Goal: Transaction & Acquisition: Purchase product/service

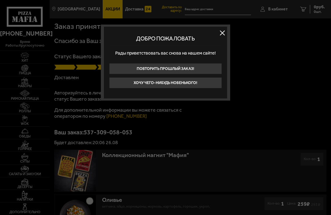
click at [222, 32] on button at bounding box center [222, 32] width 9 height 9
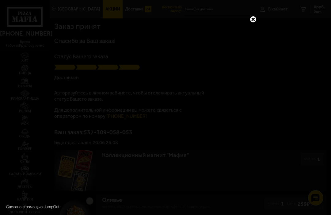
click at [252, 19] on link at bounding box center [253, 19] width 8 height 8
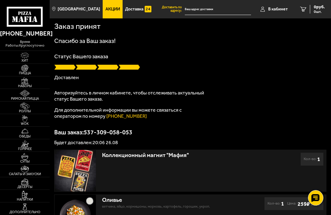
click at [29, 122] on img at bounding box center [24, 118] width 13 height 7
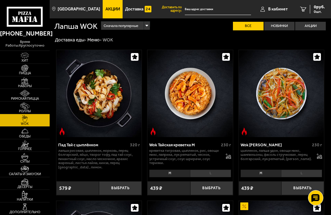
click at [23, 173] on img at bounding box center [24, 169] width 13 height 7
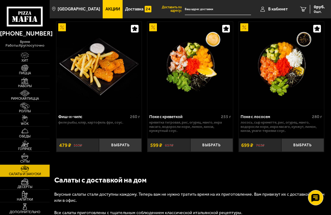
scroll to position [616, 0]
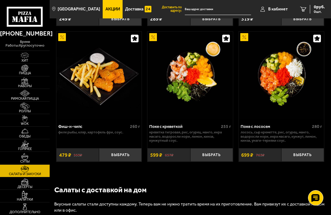
click at [212, 152] on button "Выбрать" at bounding box center [211, 155] width 43 height 14
click at [196, 130] on p "креветка тигровая, рис, огурец, манго, икра масаго, водоросли Нори, лимон, кинз…" at bounding box center [190, 136] width 82 height 13
click at [200, 133] on p "креветка тигровая, рис, огурец, манго, икра масаго, водоросли Нори, лимон, кинз…" at bounding box center [190, 136] width 82 height 13
click at [26, 210] on img at bounding box center [24, 206] width 13 height 7
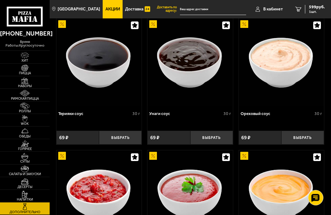
scroll to position [426, 0]
click at [211, 139] on button "Выбрать" at bounding box center [211, 138] width 43 height 14
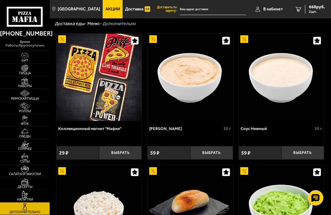
scroll to position [0, 0]
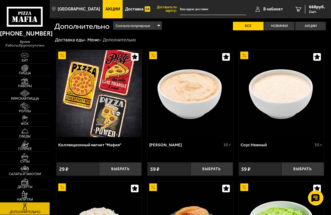
click at [31, 173] on img at bounding box center [24, 169] width 13 height 7
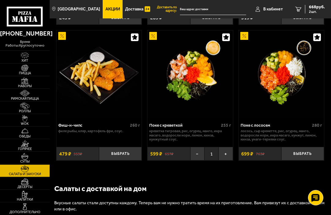
scroll to position [617, 0]
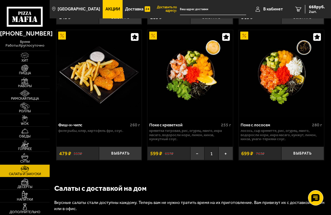
click at [25, 210] on img at bounding box center [24, 206] width 13 height 7
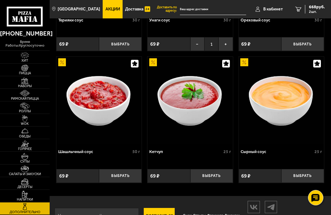
scroll to position [520, 0]
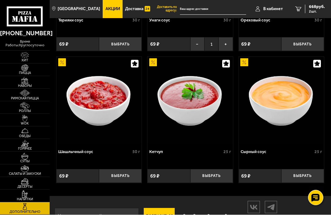
click at [17, 151] on link "Горячее" at bounding box center [25, 145] width 50 height 12
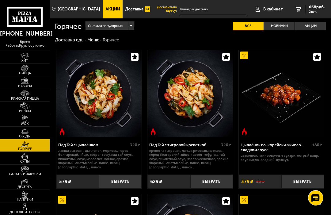
click at [300, 179] on button "Выбрать" at bounding box center [302, 181] width 43 height 14
click at [17, 176] on span "Салаты и закуски" at bounding box center [25, 173] width 50 height 3
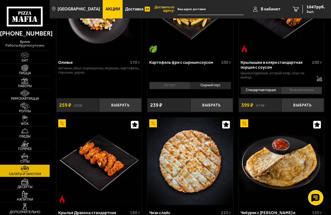
scroll to position [230, 0]
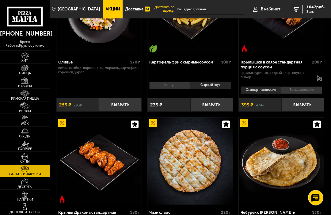
click at [216, 82] on li "Сырный соус" at bounding box center [210, 85] width 41 height 7
click at [200, 84] on li "Сырный соус" at bounding box center [210, 85] width 41 height 7
click at [212, 105] on button "Выбрать" at bounding box center [211, 105] width 43 height 14
click at [225, 99] on button "+" at bounding box center [226, 105] width 14 height 14
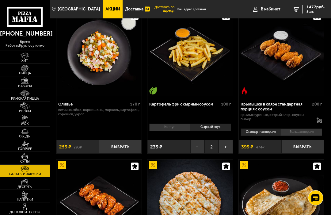
scroll to position [188, 0]
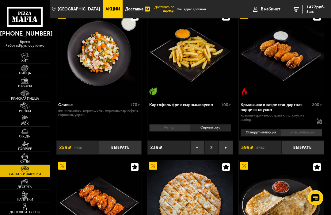
click at [122, 146] on button "Выбрать" at bounding box center [120, 147] width 43 height 14
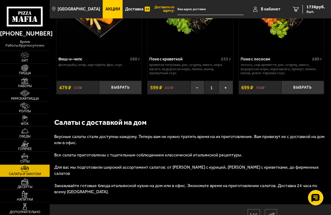
scroll to position [683, 0]
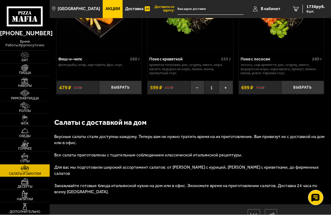
click at [29, 185] on img at bounding box center [24, 181] width 13 height 7
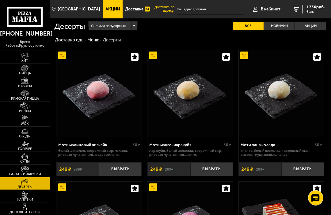
click at [27, 173] on img at bounding box center [24, 169] width 13 height 7
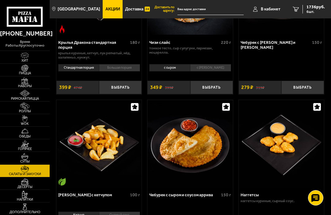
scroll to position [403, 0]
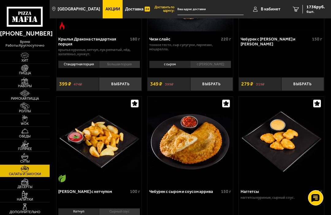
click at [30, 122] on img at bounding box center [24, 118] width 13 height 7
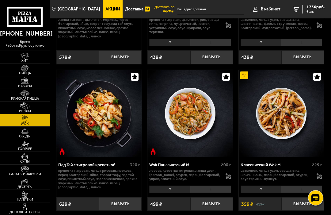
scroll to position [132, 0]
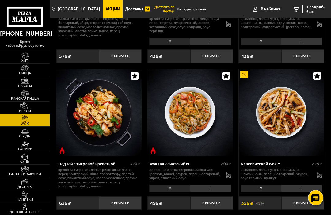
click at [30, 70] on img at bounding box center [24, 68] width 13 height 7
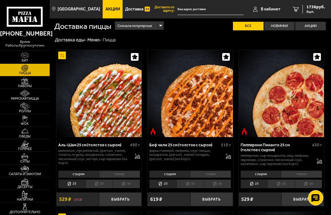
click at [305, 170] on li "тонкое" at bounding box center [301, 173] width 41 height 7
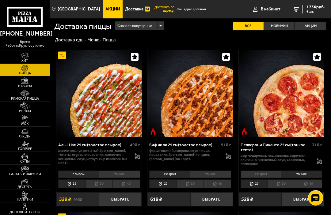
click at [304, 181] on li "40" at bounding box center [309, 183] width 28 height 9
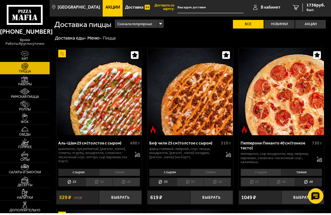
scroll to position [12, 0]
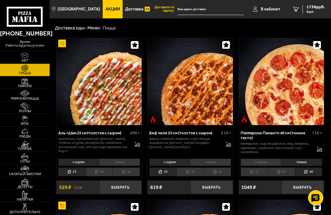
click at [319, 149] on icon at bounding box center [319, 149] width 5 height 4
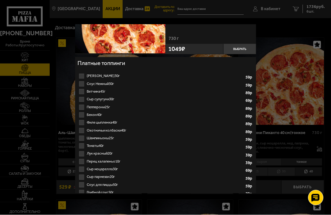
scroll to position [62, 0]
click at [105, 104] on label "Пепперони 25г 1 2 3 4 5 6 7 8" at bounding box center [166, 107] width 176 height 8
click at [0, 0] on input "Пепперони 25г 1 2 3 4 5 6 7 8" at bounding box center [0, 0] width 0 height 0
click at [108, 137] on label "Шампиньоны 25г 1 2 3 4 5 6 7" at bounding box center [166, 138] width 176 height 8
click at [0, 0] on input "Шампиньоны 25г 1 2 3 4 5 6 7" at bounding box center [0, 0] width 0 height 0
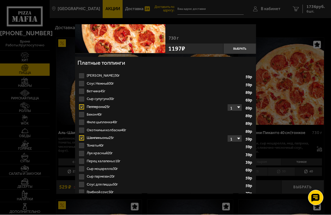
click at [239, 48] on button "Выбрать" at bounding box center [239, 49] width 32 height 11
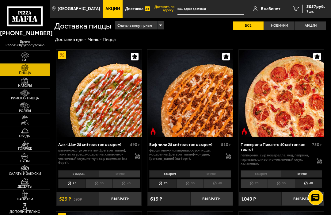
scroll to position [12, 0]
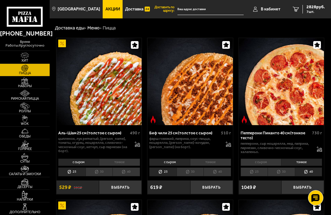
click at [311, 9] on span "2828 руб." at bounding box center [316, 7] width 18 height 4
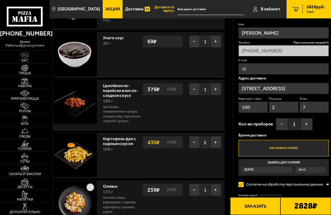
scroll to position [67, 0]
click at [27, 122] on img at bounding box center [24, 118] width 13 height 7
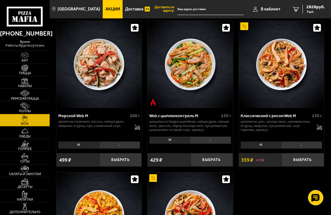
scroll to position [474, 0]
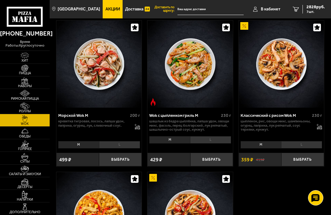
click at [119, 141] on li "L" at bounding box center [119, 144] width 41 height 7
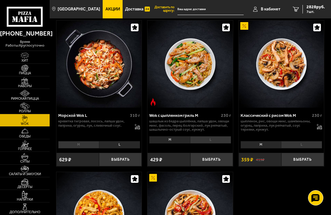
click at [122, 155] on button "Выбрать" at bounding box center [120, 160] width 43 height 14
click at [317, 5] on span "3394 руб." at bounding box center [316, 7] width 18 height 4
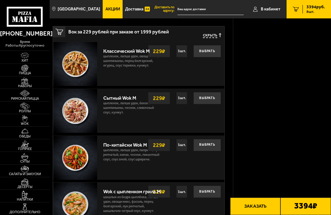
type input "[PHONE_NUMBER]"
type input "[STREET_ADDRESS]"
type input "100"
type input "2"
type input "7"
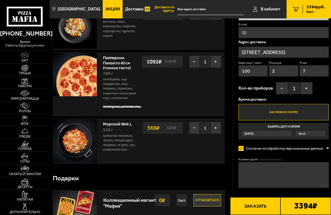
scroll to position [242, 0]
click at [300, 94] on button "+" at bounding box center [306, 88] width 12 height 12
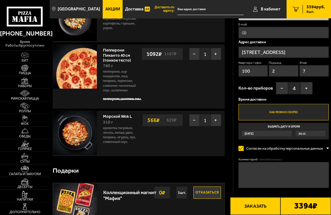
scroll to position [252, 0]
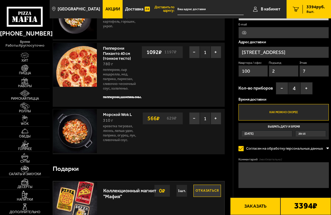
click at [259, 215] on button "Заказать" at bounding box center [255, 205] width 51 height 17
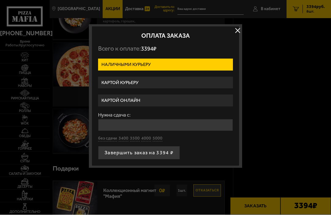
click at [134, 97] on label "Картой онлайн" at bounding box center [165, 101] width 135 height 12
click at [0, 0] on input "Картой онлайн" at bounding box center [0, 0] width 0 height 0
